Goal: Navigation & Orientation: Find specific page/section

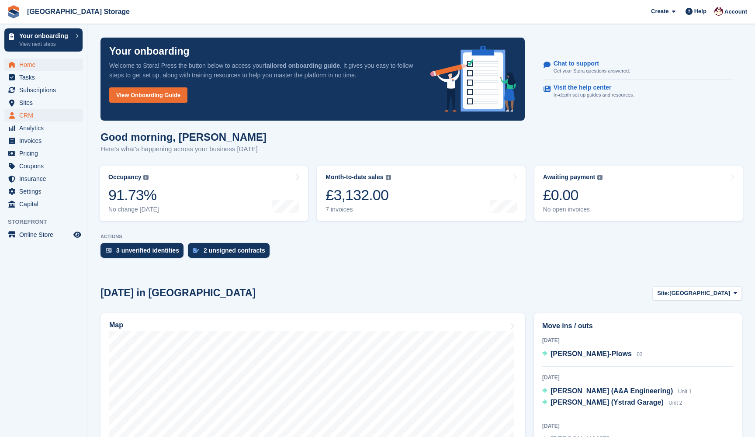
click at [26, 115] on span "CRM" at bounding box center [45, 115] width 52 height 12
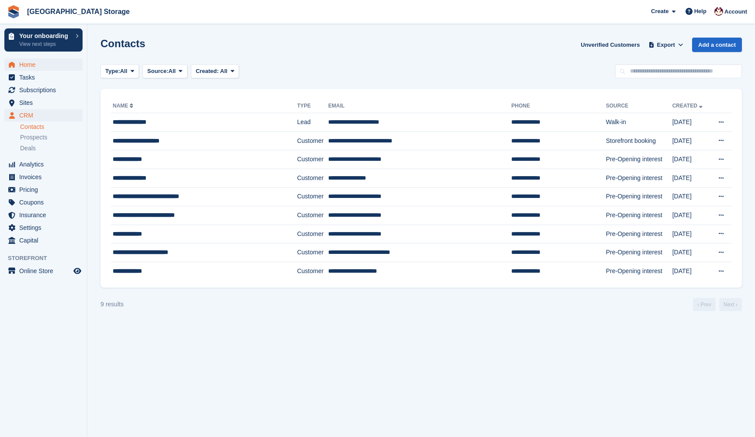
click at [34, 63] on span "Home" at bounding box center [45, 65] width 52 height 12
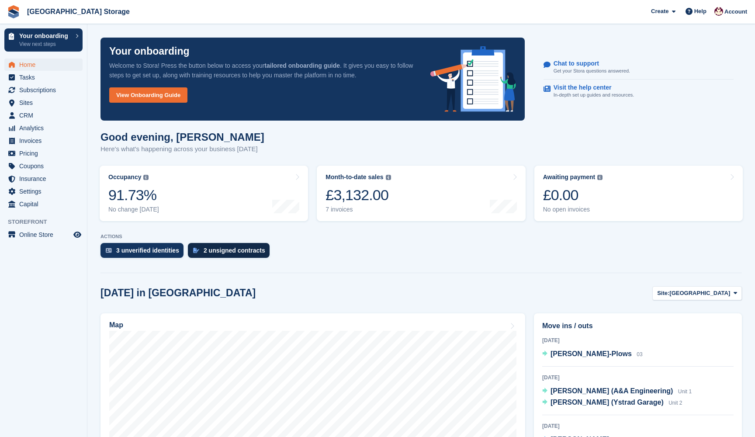
click at [216, 249] on div "2 unsigned contracts" at bounding box center [235, 250] width 62 height 7
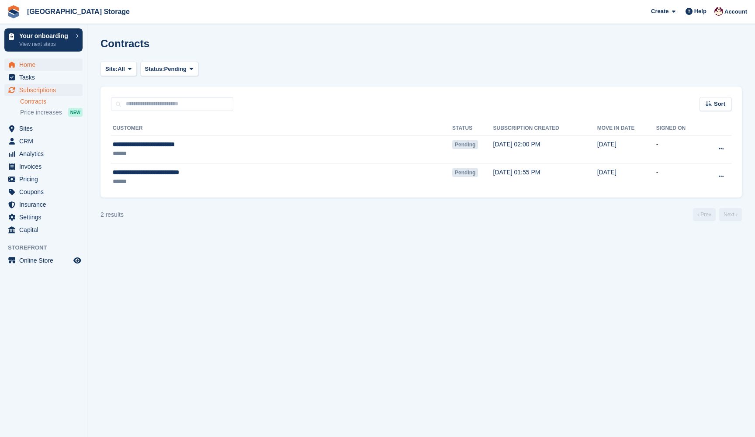
click at [35, 66] on span "Home" at bounding box center [45, 65] width 52 height 12
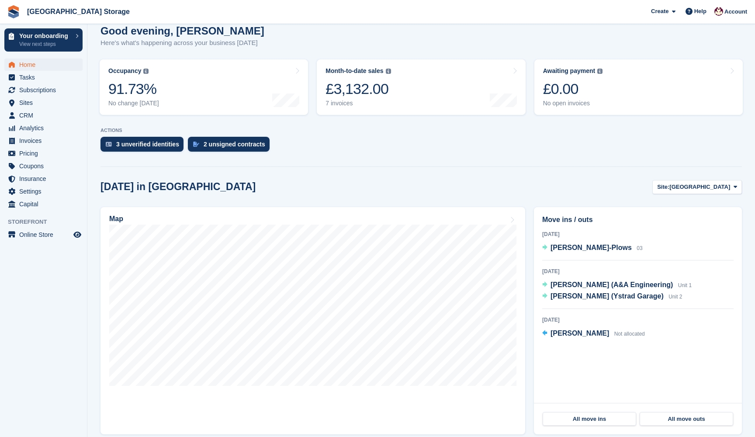
scroll to position [107, 0]
click at [414, 103] on link "Month-to-date sales The sum of all finalised invoices generated this month to d…" at bounding box center [421, 87] width 209 height 56
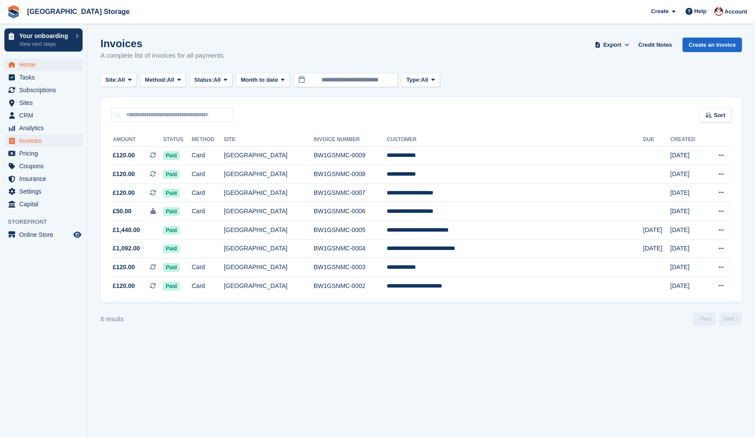
click at [28, 65] on span "Home" at bounding box center [45, 65] width 52 height 12
